Goal: Task Accomplishment & Management: Use online tool/utility

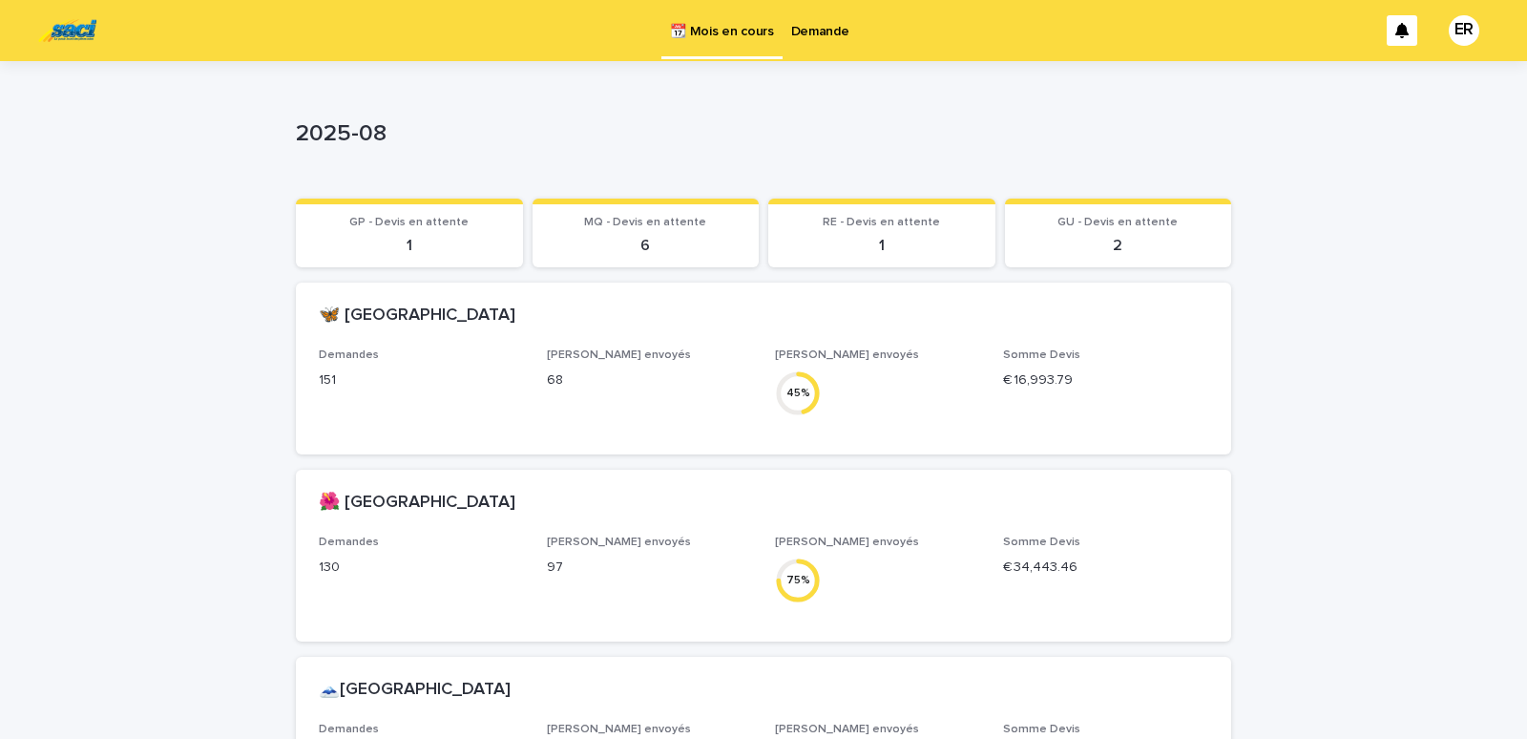
click at [820, 41] on link "Demande" at bounding box center [820, 29] width 75 height 59
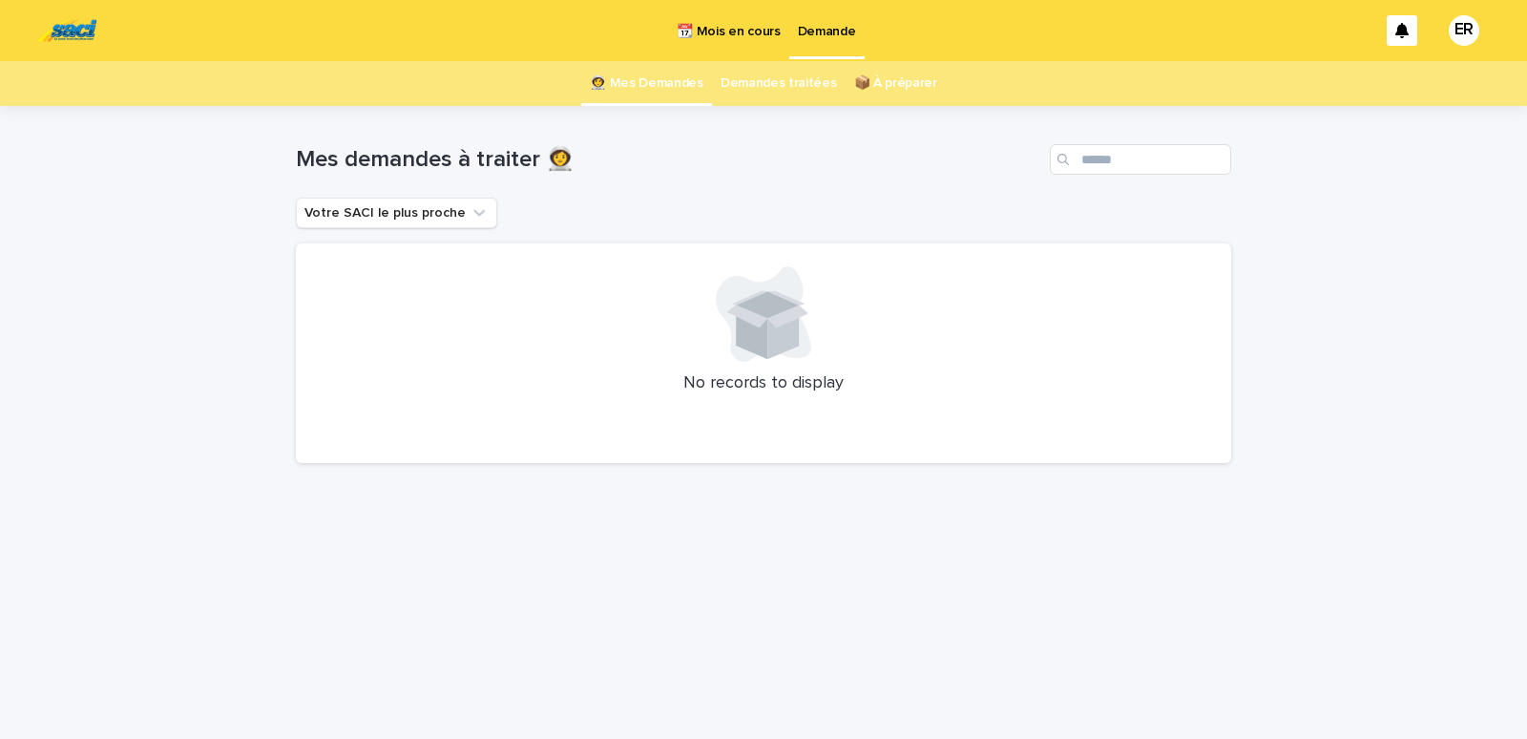
click at [735, 30] on p "📆 Mois en cours" at bounding box center [728, 20] width 103 height 40
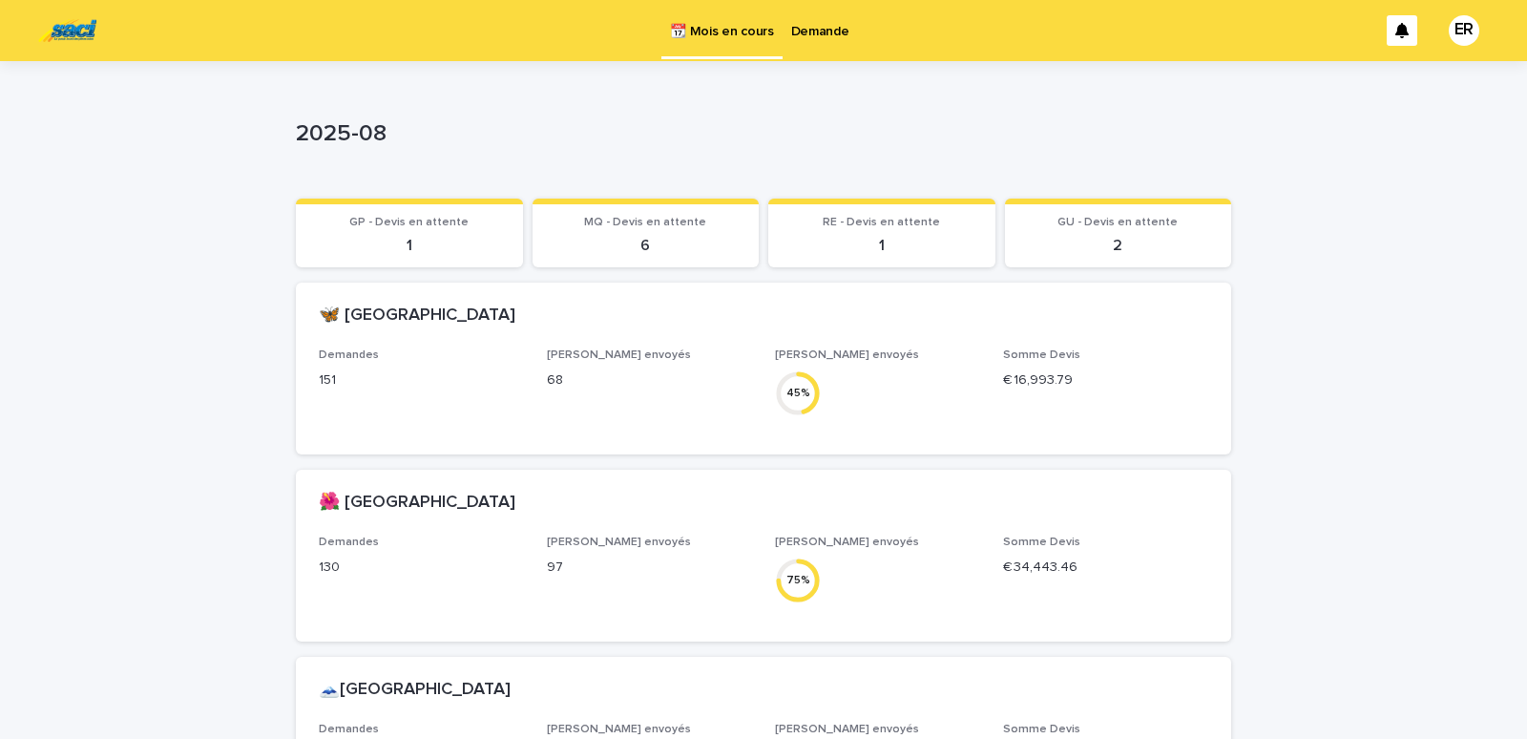
click at [809, 29] on p "Demande" at bounding box center [820, 20] width 58 height 40
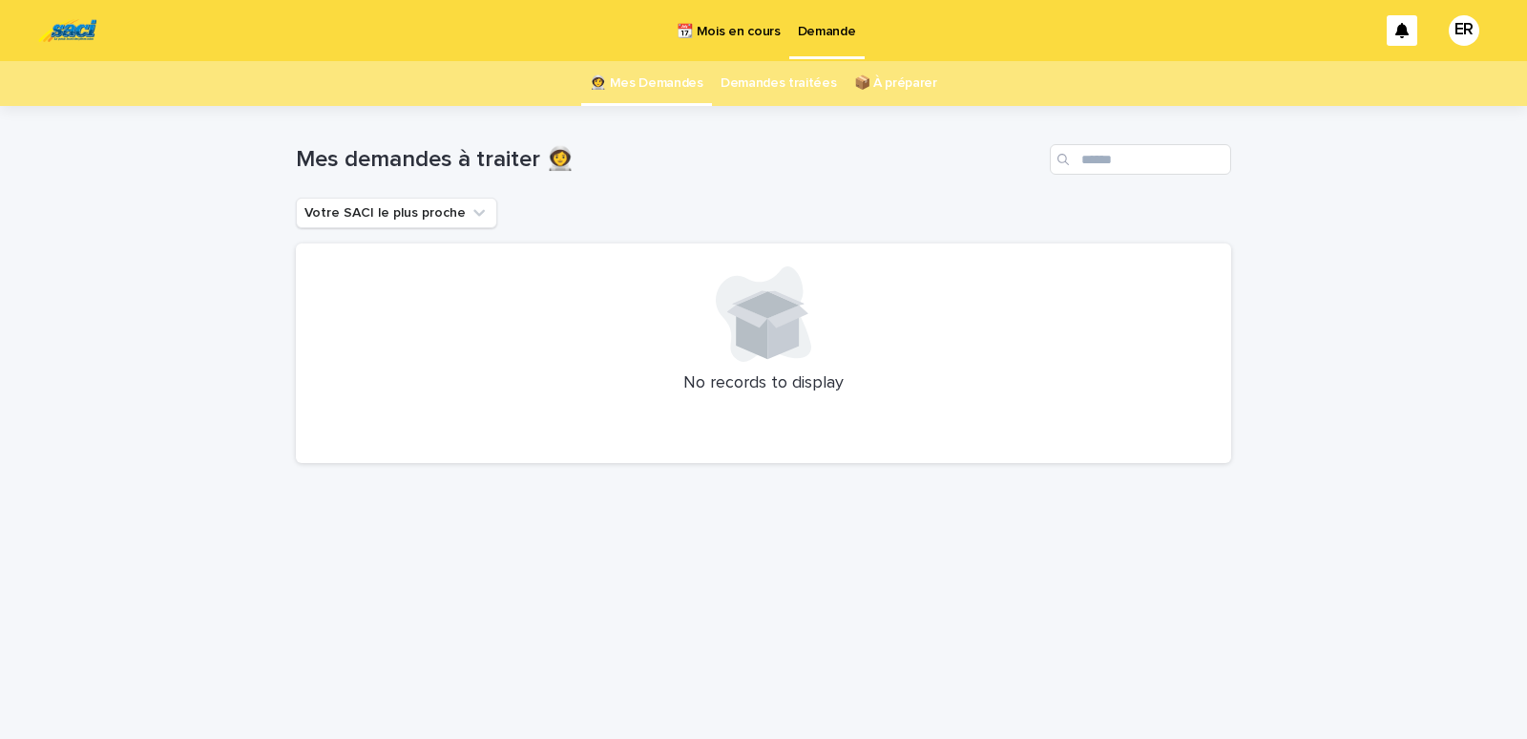
click at [747, 32] on p "📆 Mois en cours" at bounding box center [728, 20] width 103 height 40
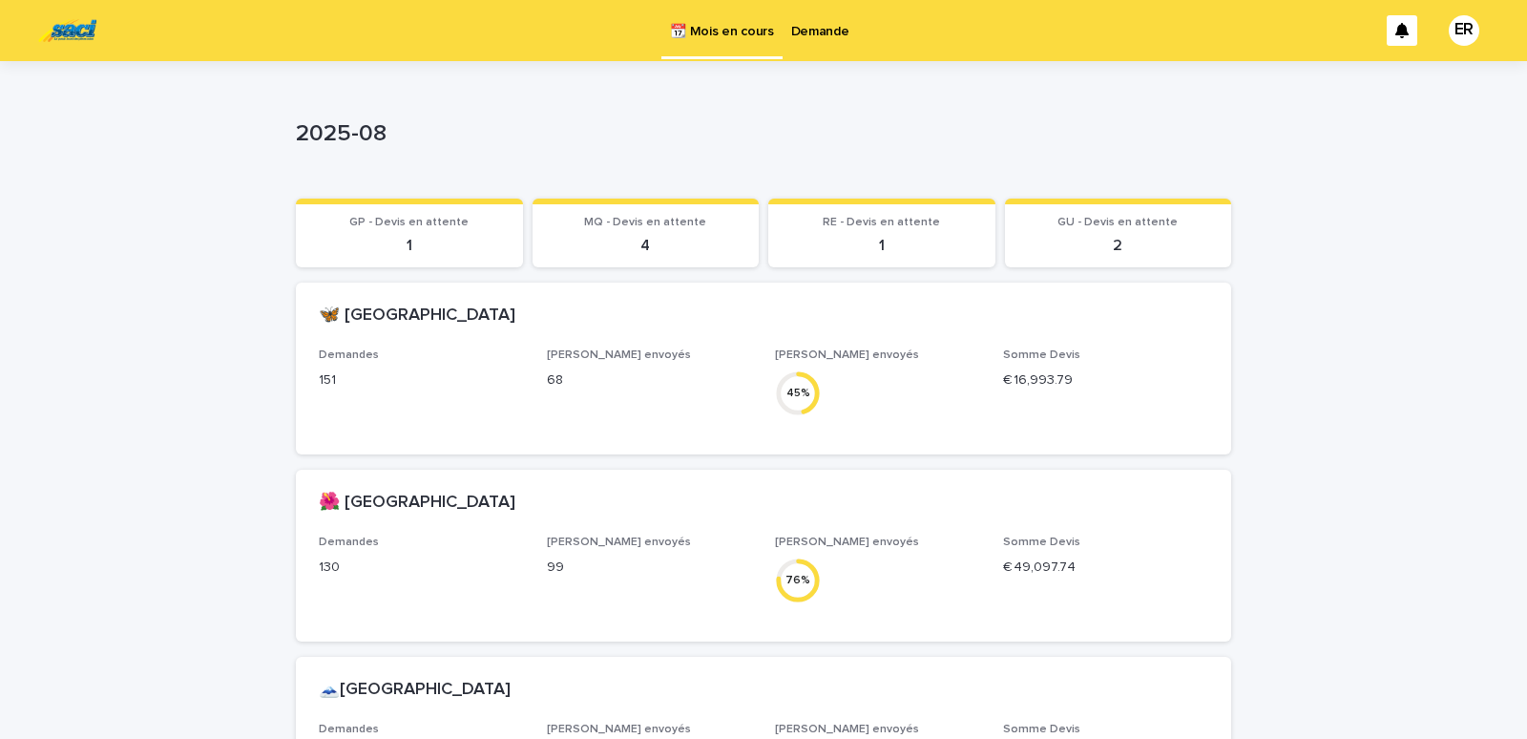
click at [826, 32] on p "Demande" at bounding box center [820, 20] width 58 height 40
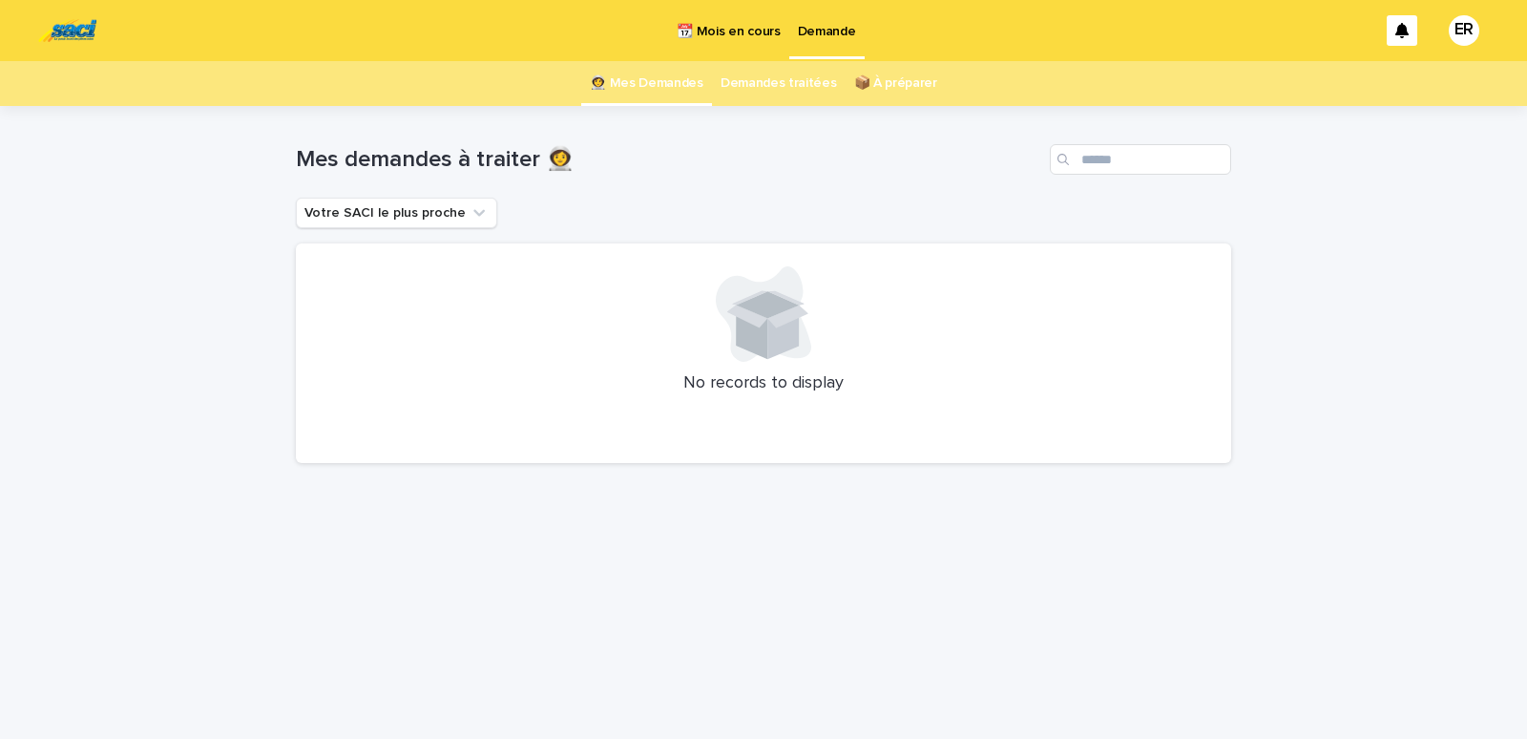
click at [721, 26] on p "📆 Mois en cours" at bounding box center [728, 20] width 103 height 40
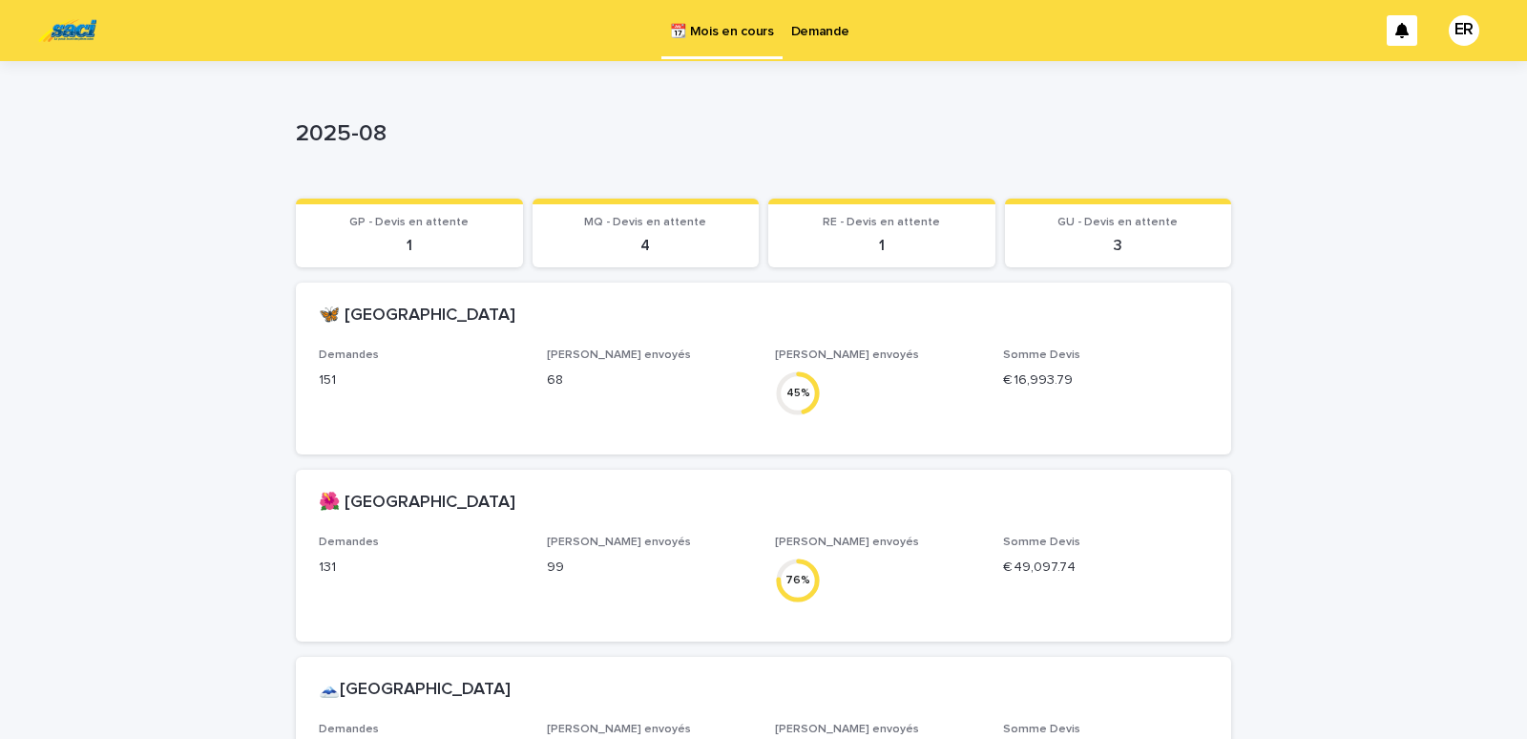
click at [805, 30] on p "Demande" at bounding box center [820, 20] width 58 height 40
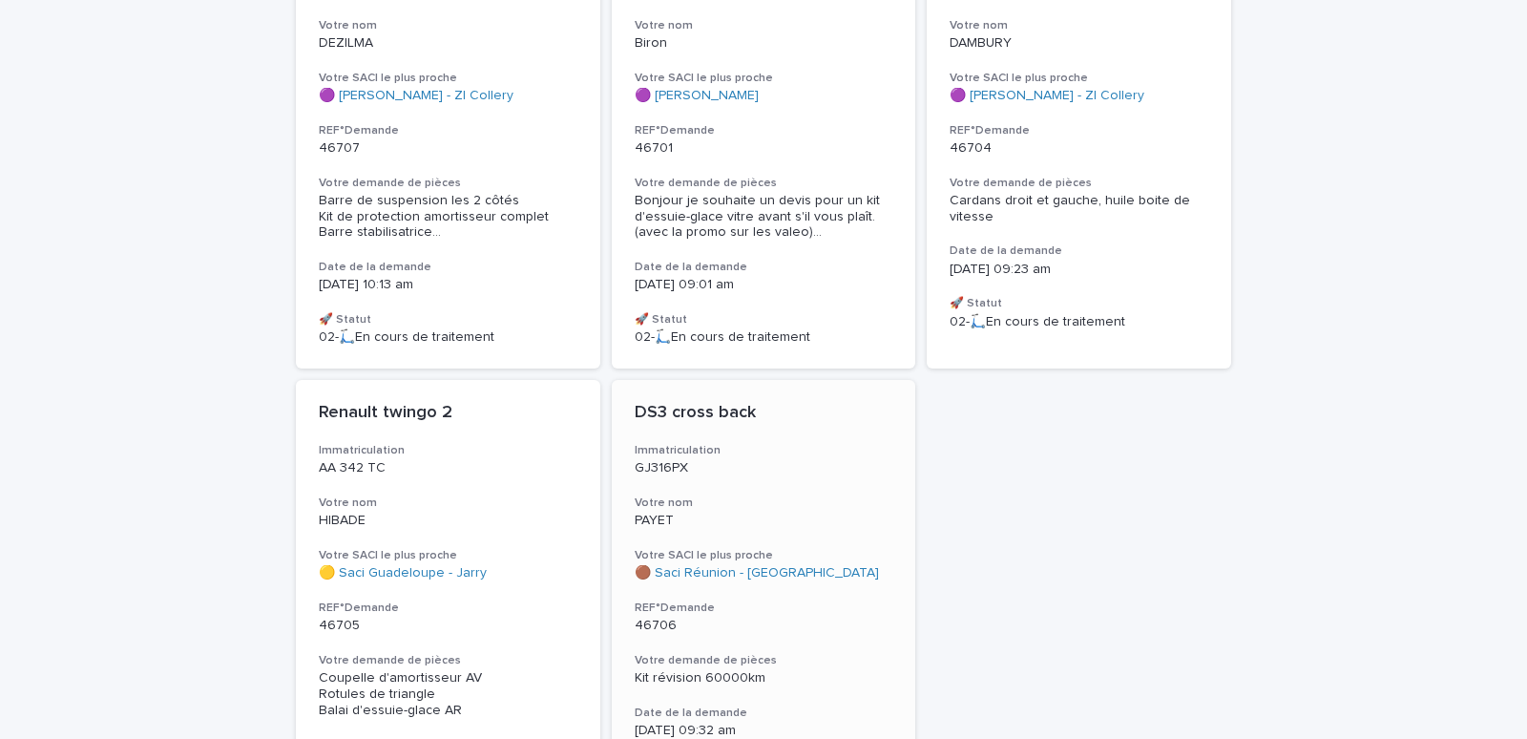
scroll to position [347, 0]
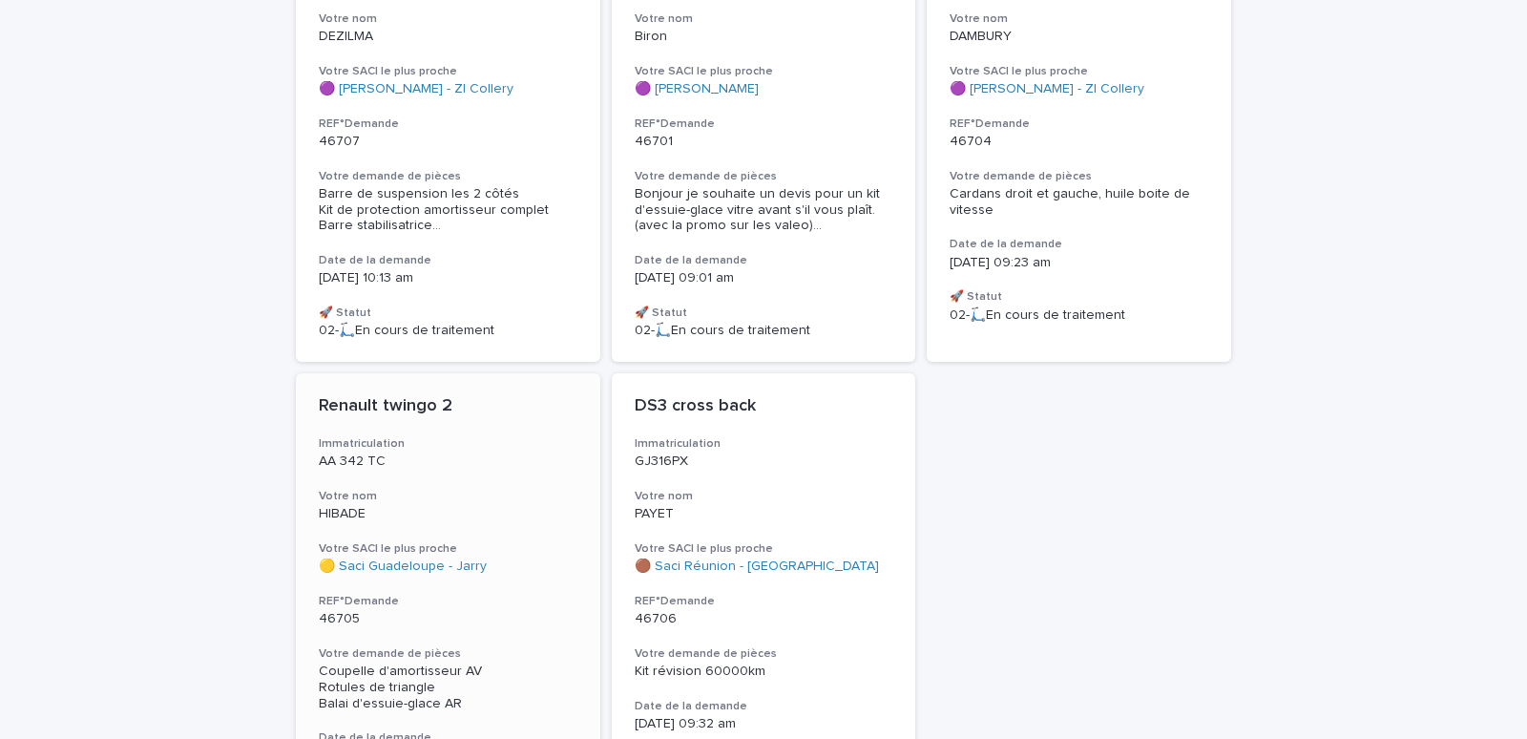
click at [405, 483] on div "Renault twingo 2 Immatriculation AA 342 TC Votre nom HIBADE Votre SACI le plus …" at bounding box center [448, 606] width 304 height 466
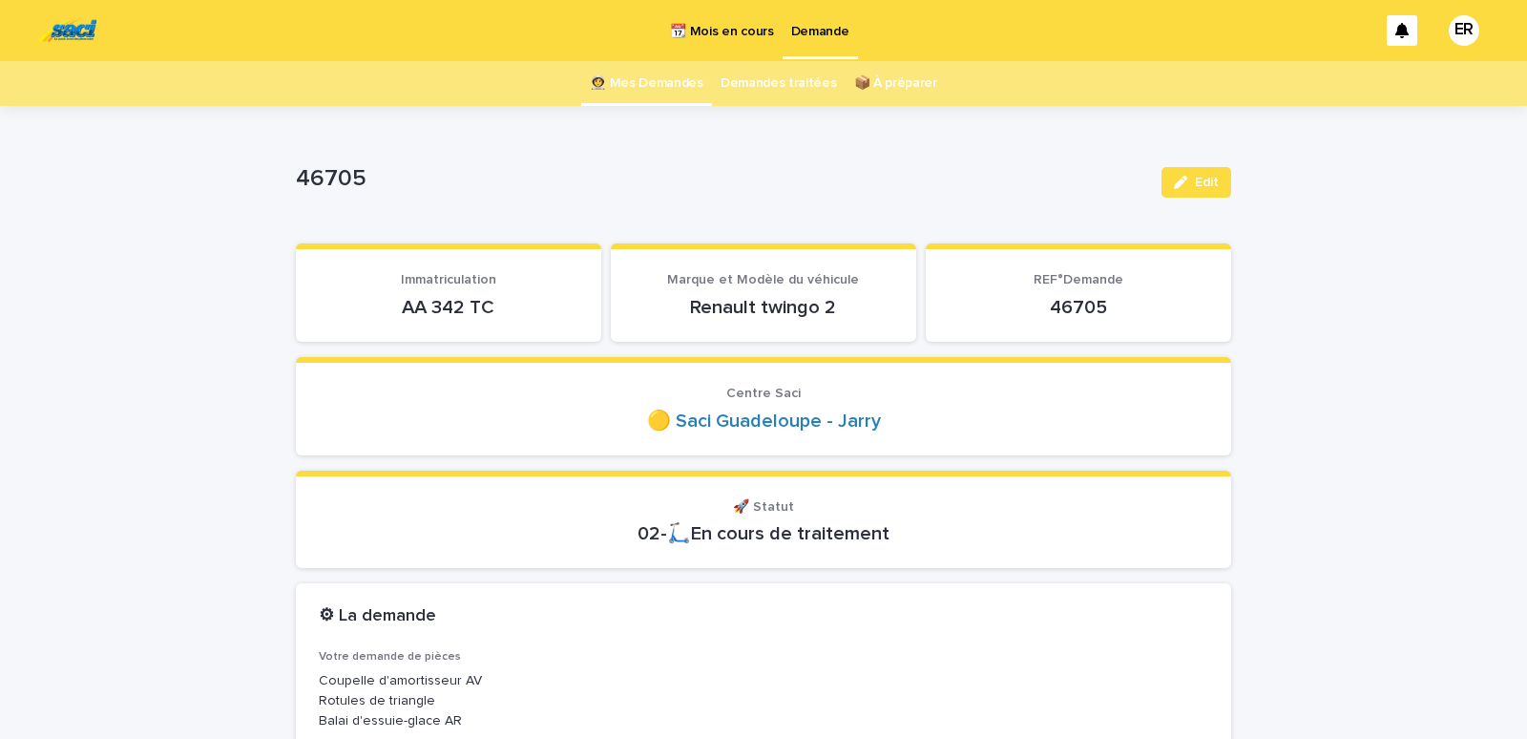
scroll to position [162, 0]
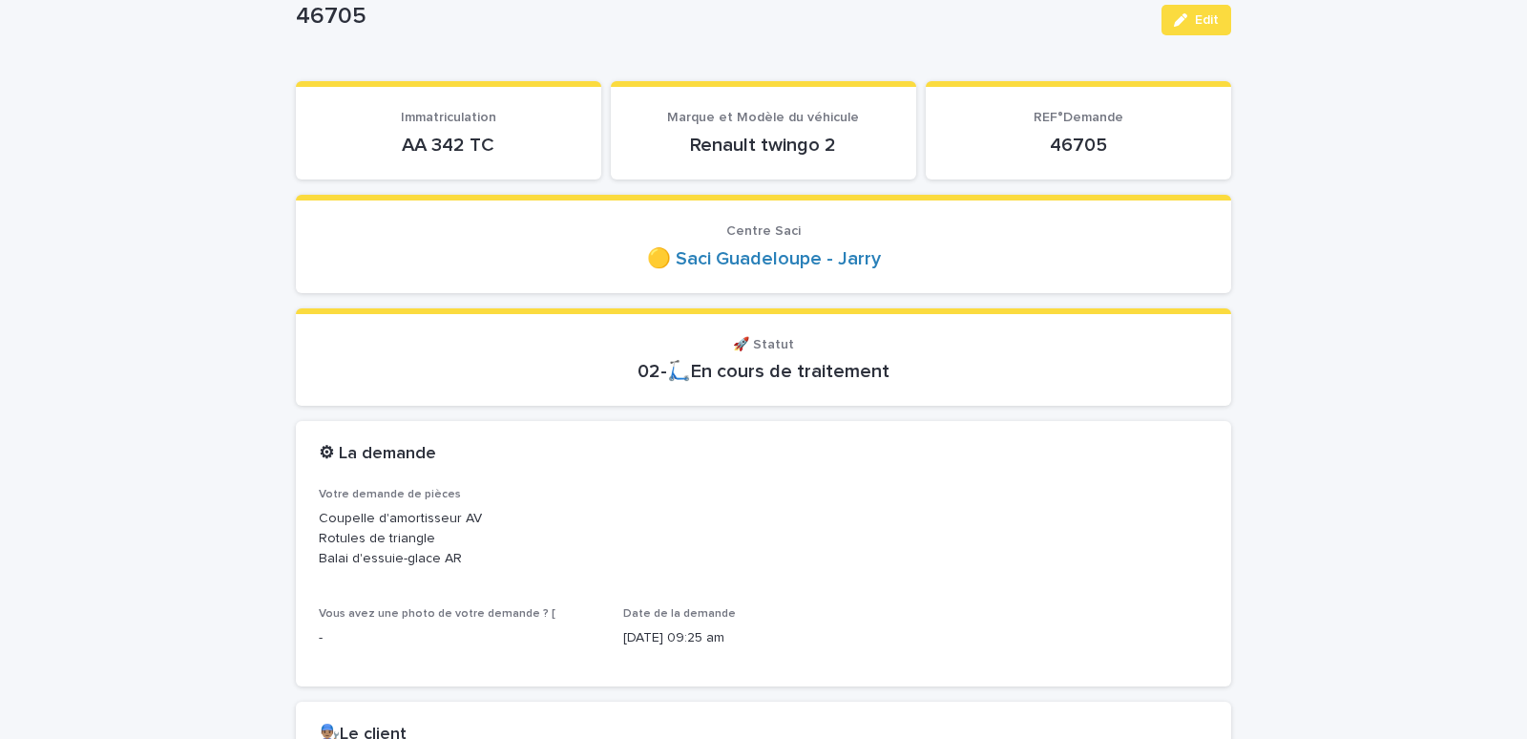
drag, startPoint x: 373, startPoint y: 156, endPoint x: 495, endPoint y: 136, distance: 123.7
click at [566, 130] on div "AA 342 TC" at bounding box center [449, 143] width 260 height 27
drag, startPoint x: 375, startPoint y: 142, endPoint x: 508, endPoint y: 141, distance: 132.7
click at [508, 141] on p "AA 342 TC" at bounding box center [449, 145] width 260 height 23
copy p "AA 342 TC"
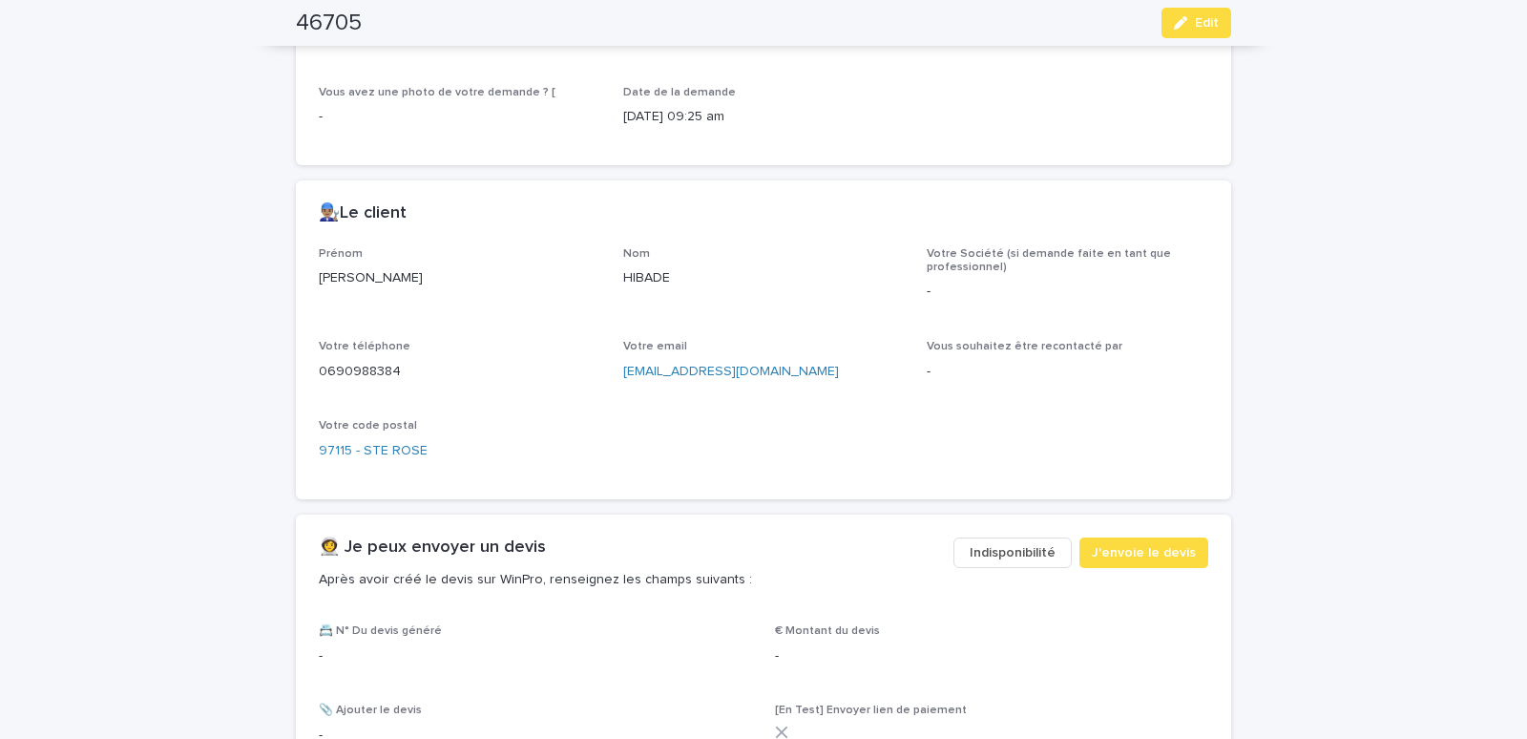
scroll to position [730, 0]
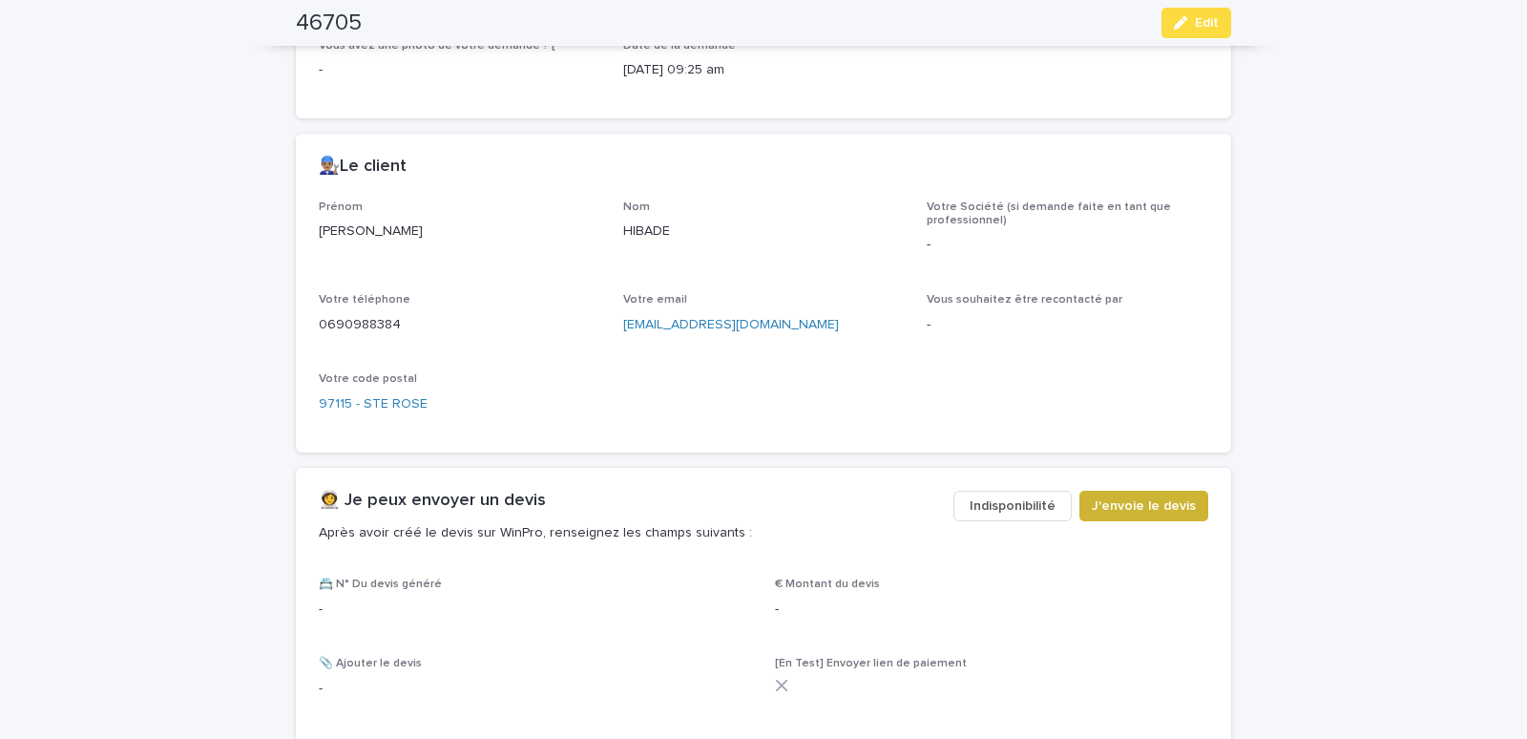
click at [1156, 506] on span "J'envoie le devis" at bounding box center [1144, 505] width 104 height 19
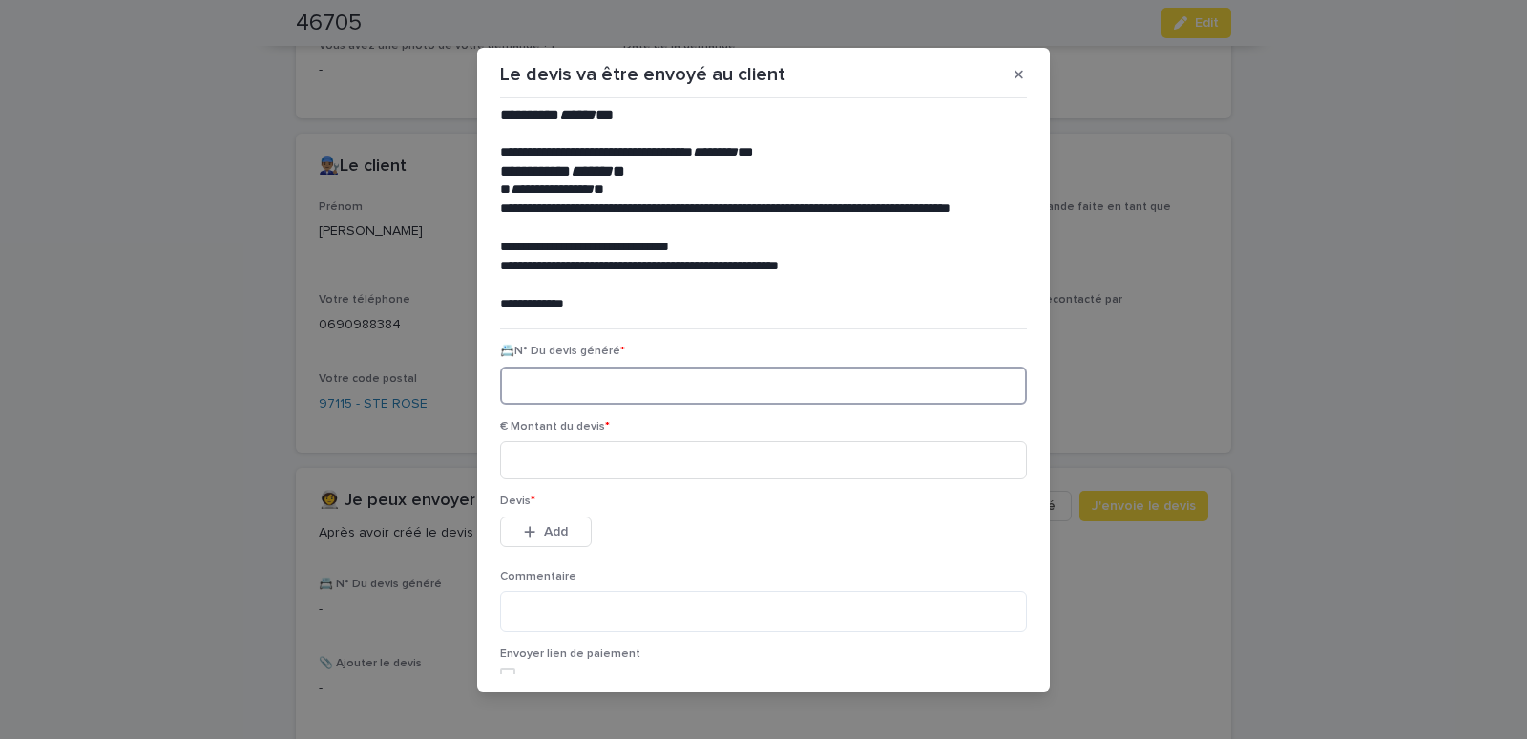
click at [538, 388] on input at bounding box center [763, 386] width 527 height 38
paste input "********"
type input "********"
click at [573, 453] on input at bounding box center [763, 460] width 527 height 38
type input "******"
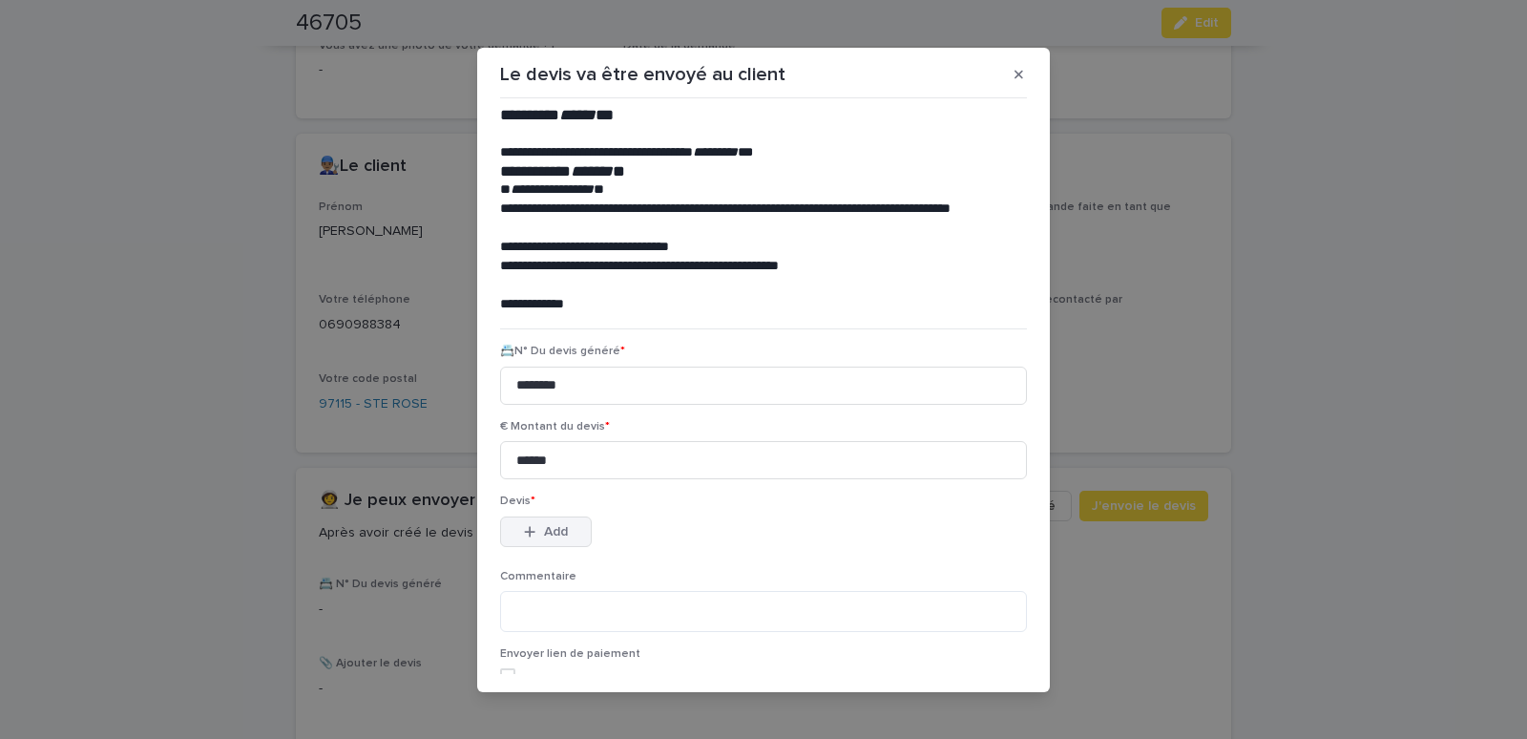
click at [551, 532] on span "Add" at bounding box center [556, 531] width 24 height 13
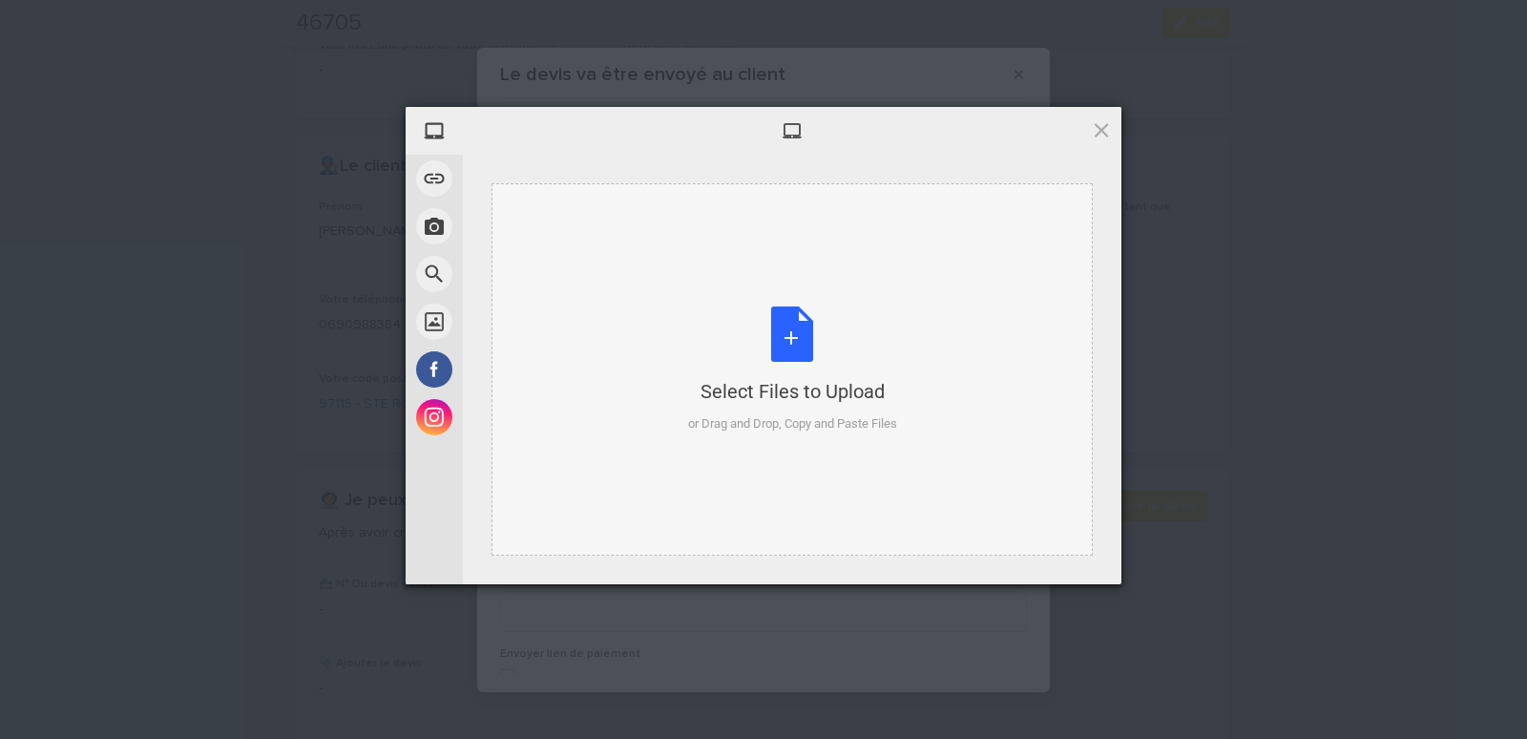
click at [622, 233] on div "Select Files to Upload or Drag and Drop, Copy and Paste Files" at bounding box center [792, 369] width 601 height 372
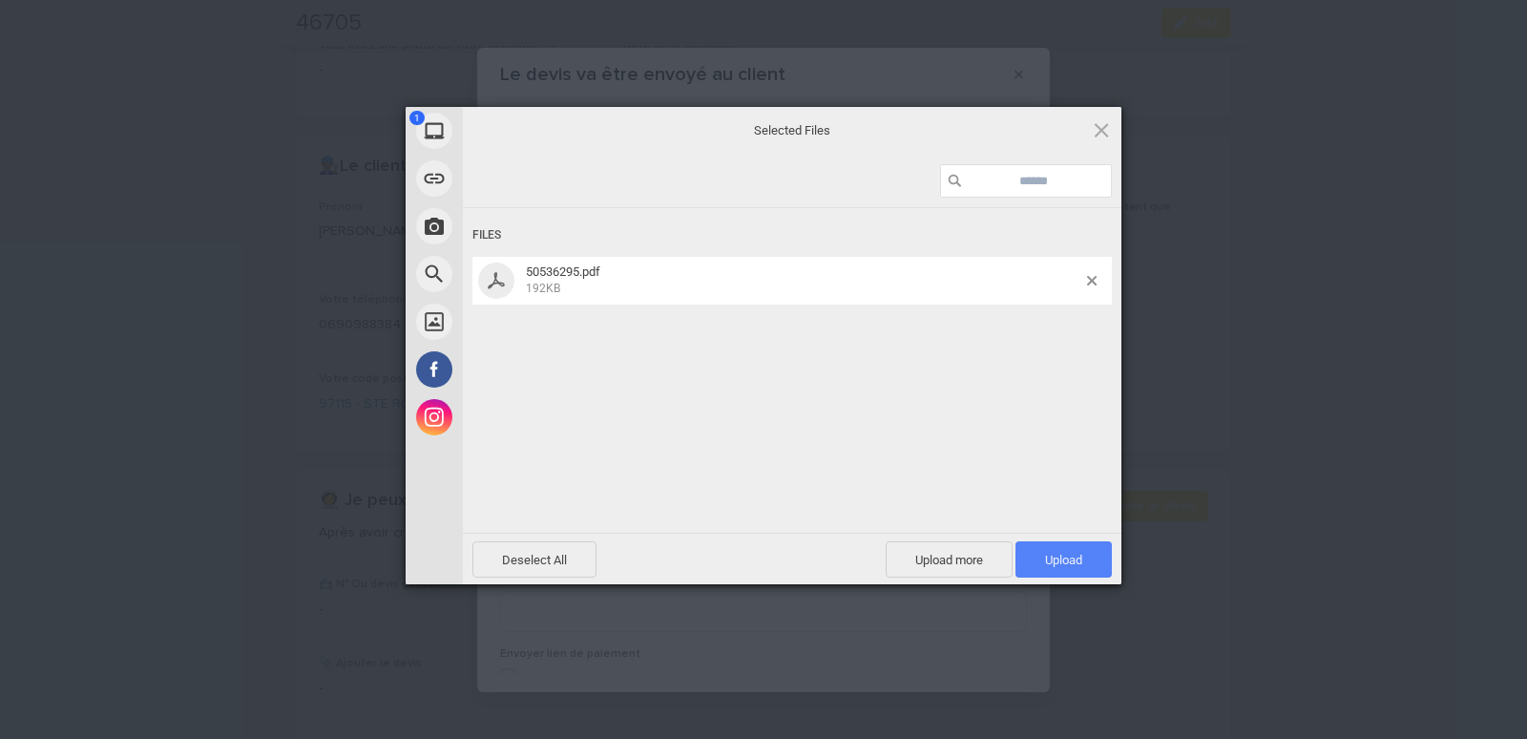
click at [1087, 570] on span "Upload 1" at bounding box center [1064, 559] width 96 height 36
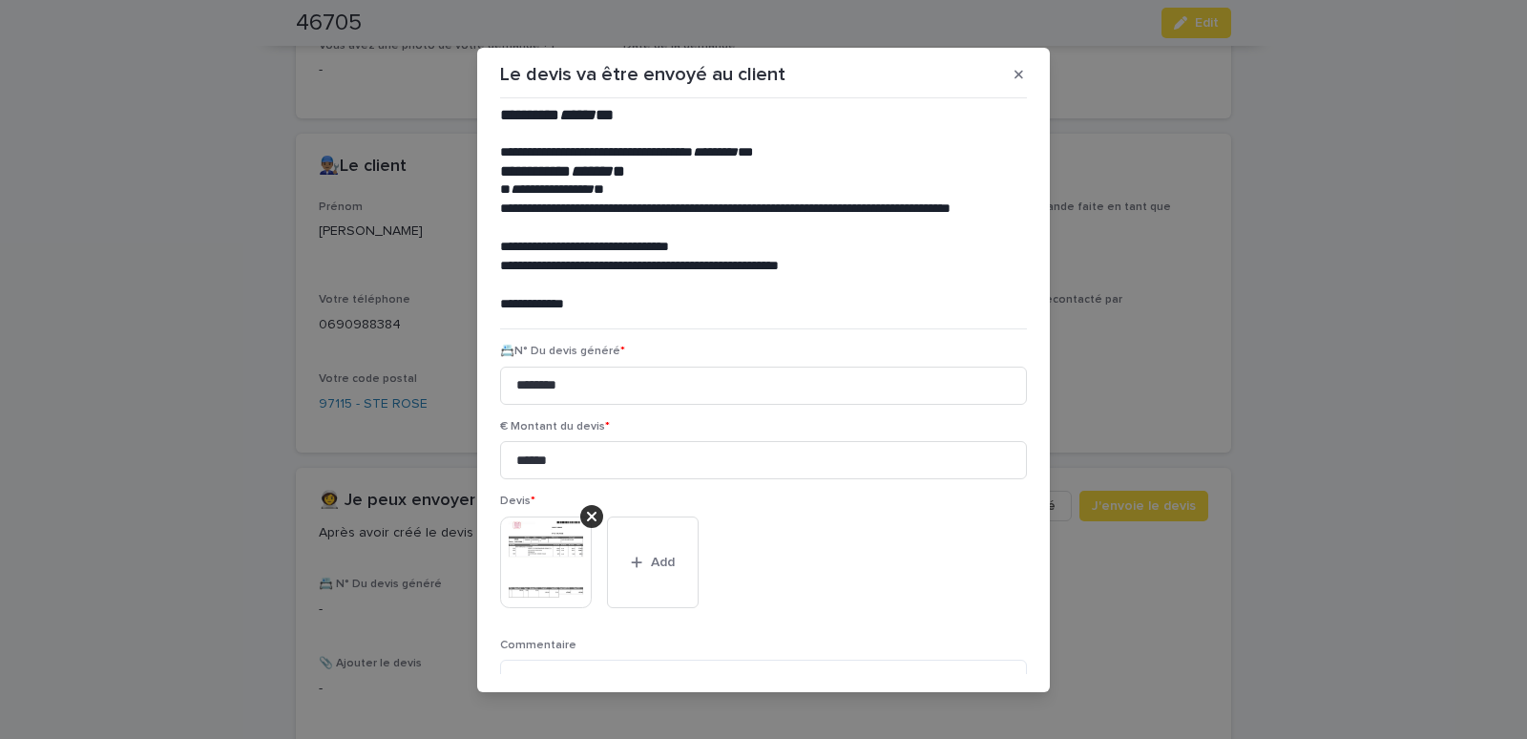
scroll to position [156, 0]
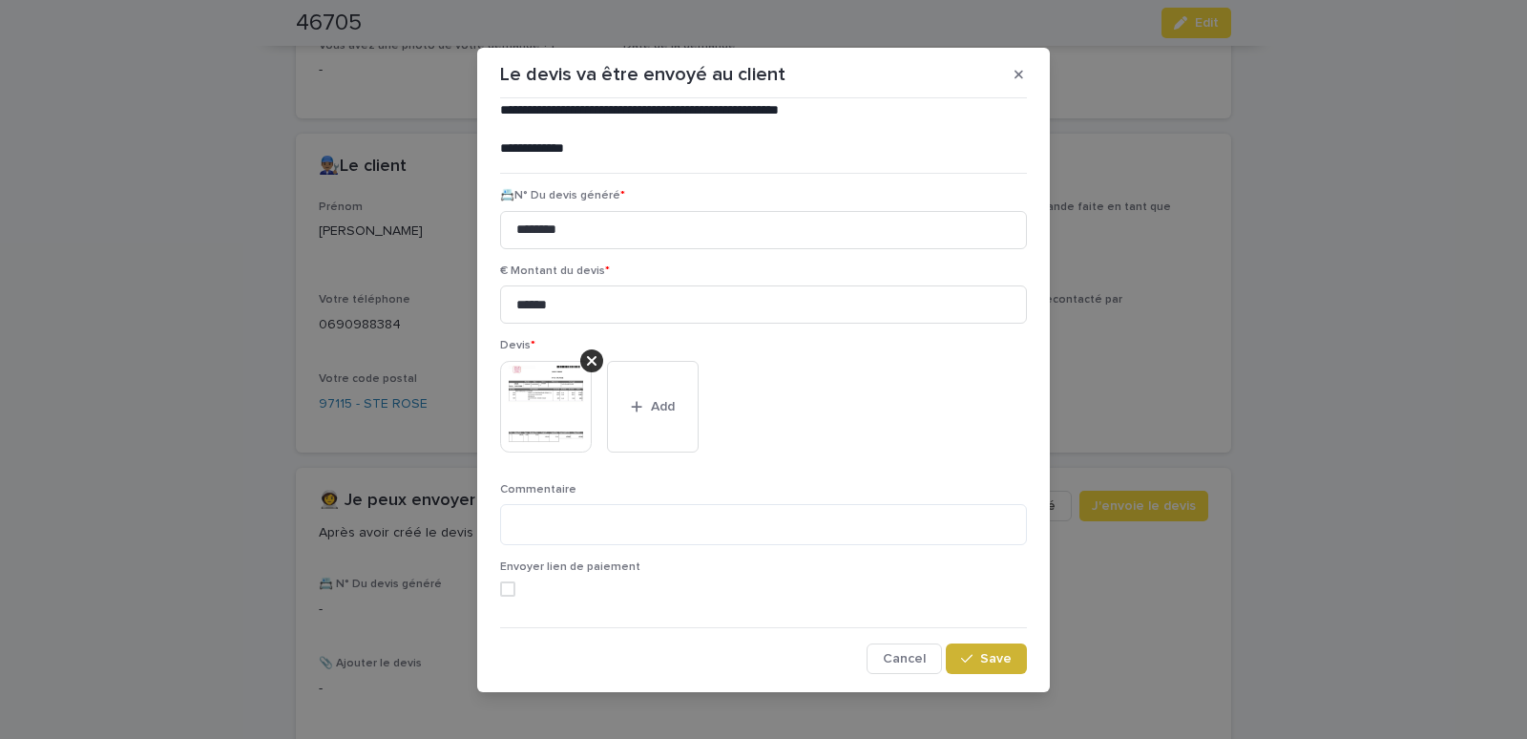
click at [980, 658] on span "Save" at bounding box center [995, 658] width 31 height 13
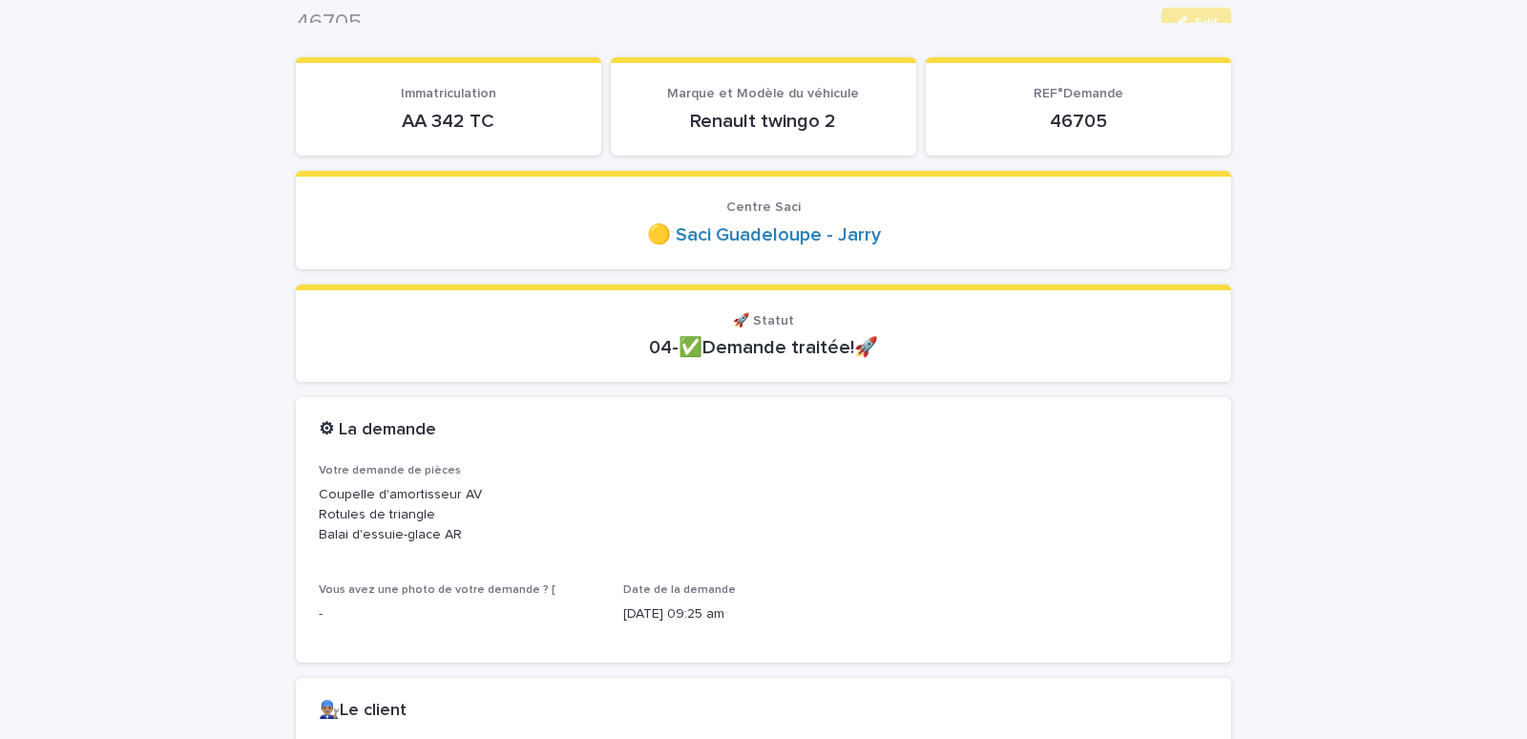
scroll to position [0, 0]
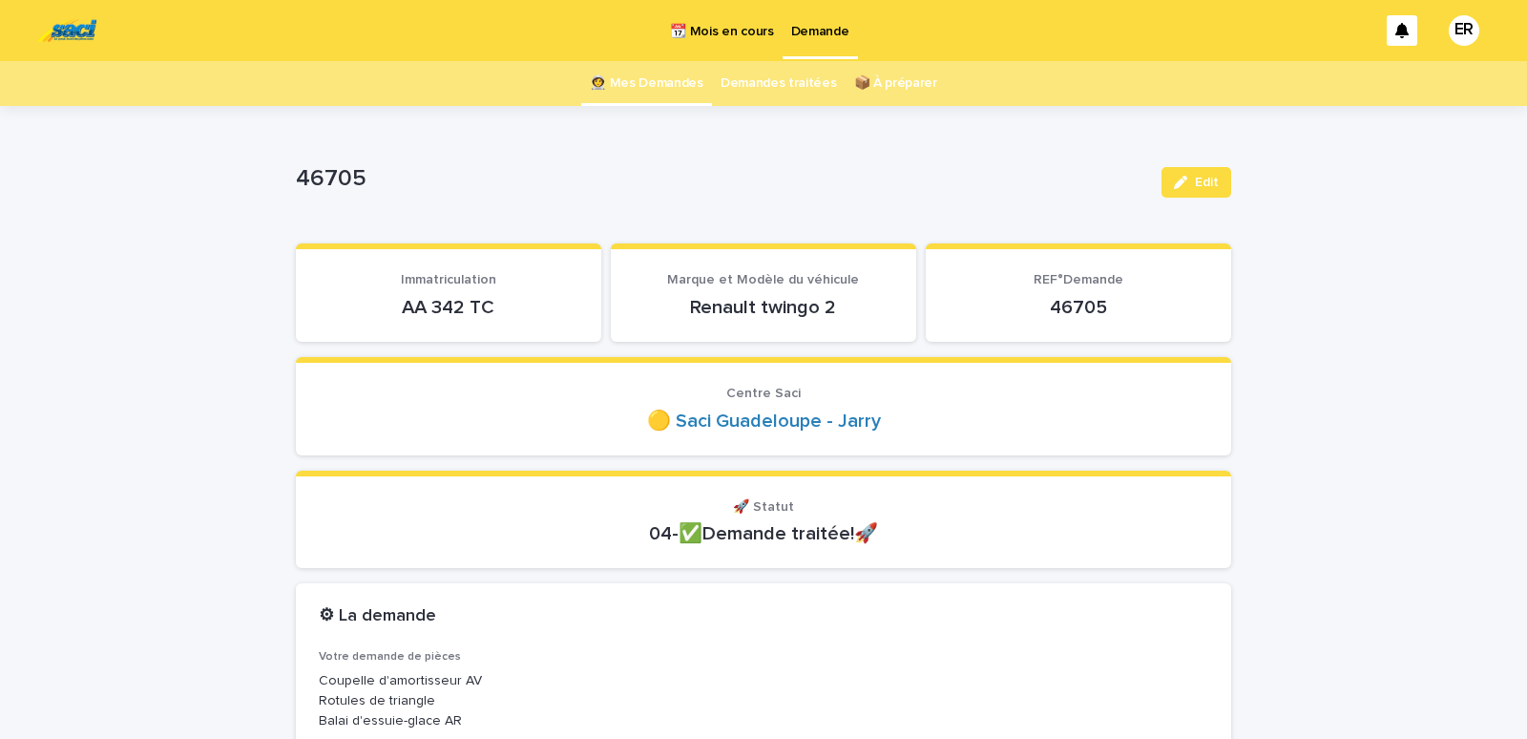
click at [659, 80] on link "👩‍🚀 Mes Demandes" at bounding box center [647, 83] width 114 height 45
